Goal: Task Accomplishment & Management: Manage account settings

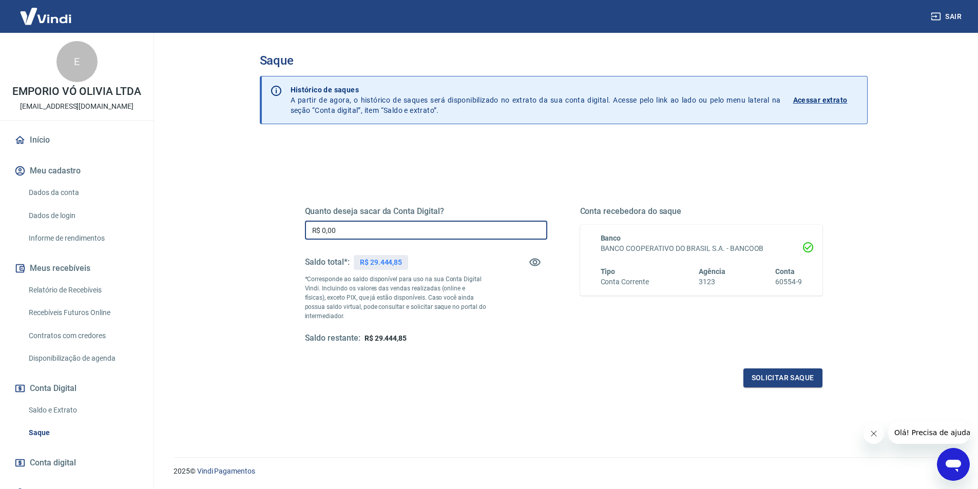
click at [331, 232] on input "R$ 0,00" at bounding box center [426, 230] width 242 height 19
drag, startPoint x: 357, startPoint y: 227, endPoint x: 311, endPoint y: 241, distance: 47.4
click at [320, 231] on input "R$ 20.944,85" at bounding box center [426, 230] width 242 height 19
type input "R$ 29.444,85"
click at [764, 368] on div "Quanto deseja sacar da Conta Digital? R$ 29.444,85 ​ Saldo total*: R$ 29.444,85…" at bounding box center [563, 285] width 517 height 206
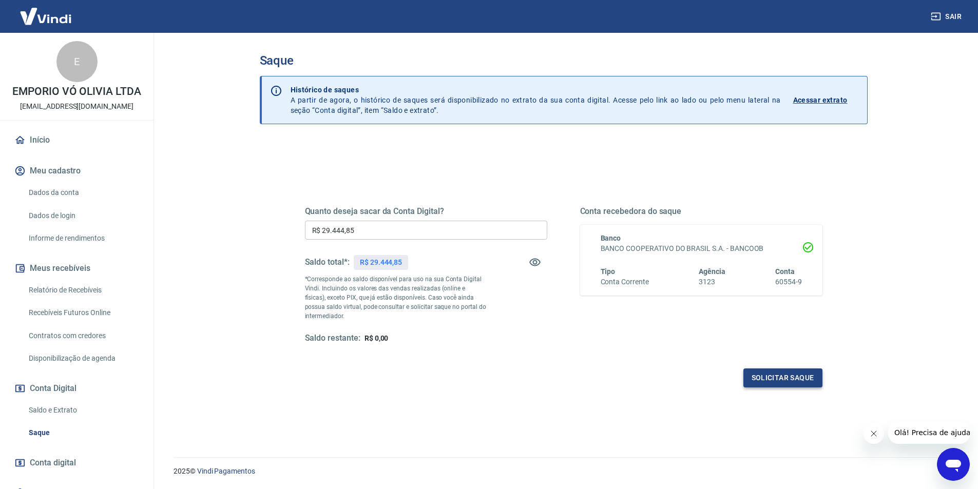
click at [778, 374] on button "Solicitar saque" at bounding box center [782, 377] width 79 height 19
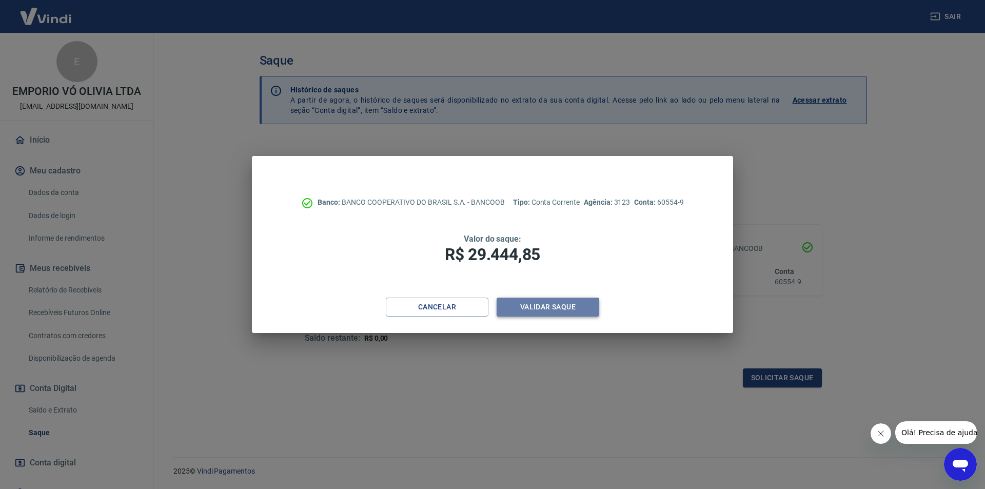
click at [579, 311] on button "Validar saque" at bounding box center [548, 307] width 103 height 19
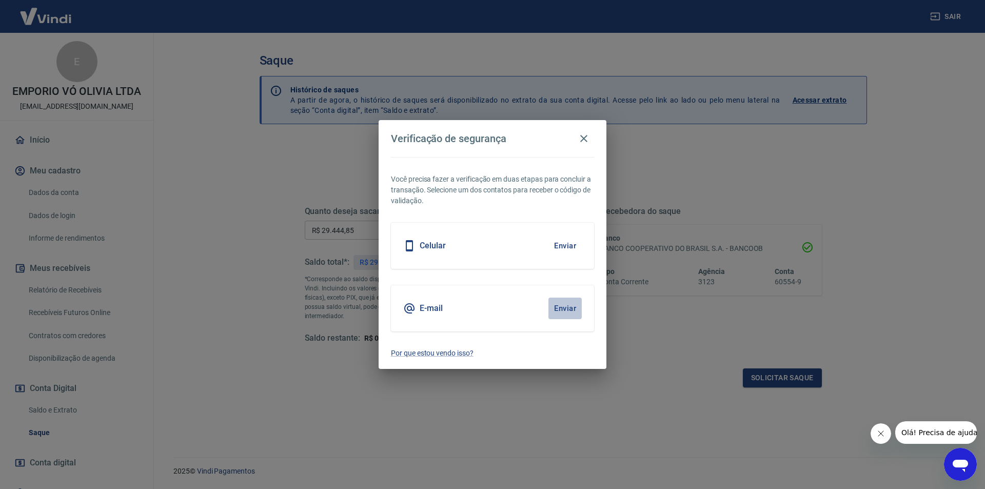
click at [566, 307] on button "Enviar" at bounding box center [565, 309] width 33 height 22
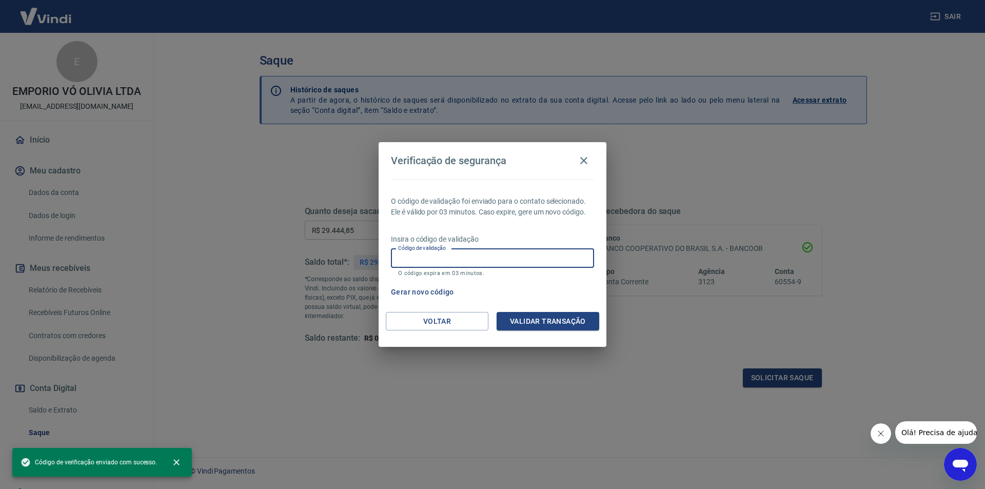
click at [456, 252] on input "Código de validação" at bounding box center [492, 258] width 203 height 19
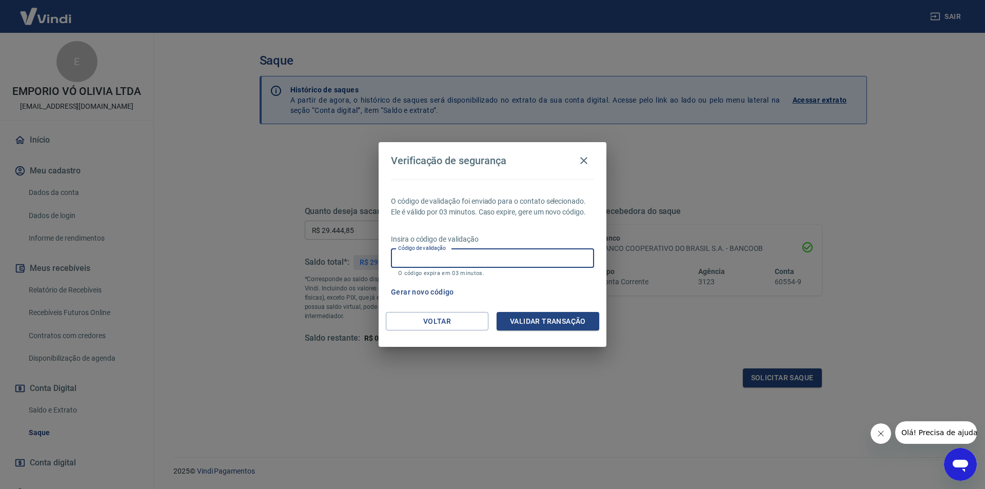
paste input "174064"
type input "174064"
click at [524, 316] on button "Validar transação" at bounding box center [548, 321] width 103 height 19
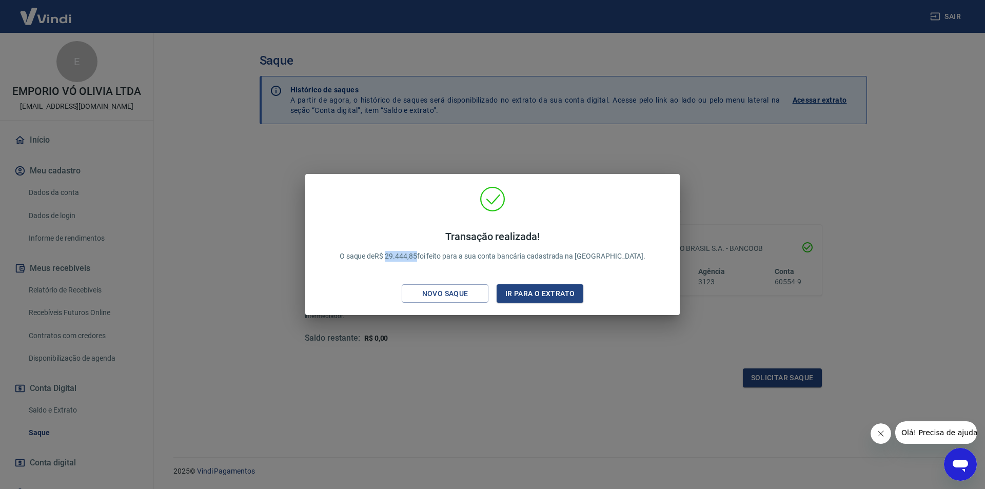
drag, startPoint x: 443, startPoint y: 257, endPoint x: 413, endPoint y: 257, distance: 29.8
click at [413, 257] on p "Transação realizada! O saque de R$ 29.444,85 foi feito para a sua conta bancári…" at bounding box center [493, 245] width 306 height 31
copy p "29.444,85"
